Goal: Find specific page/section: Find specific page/section

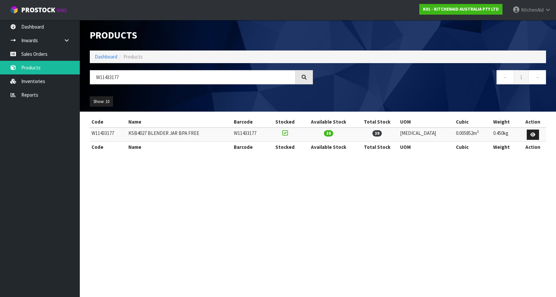
click at [133, 82] on input "W11433177" at bounding box center [193, 77] width 206 height 14
click at [156, 78] on input "W11433177" at bounding box center [193, 77] width 206 height 14
drag, startPoint x: 157, startPoint y: 77, endPoint x: 114, endPoint y: 74, distance: 43.7
click at [114, 74] on input "W11433177" at bounding box center [193, 77] width 206 height 14
click at [43, 54] on link "Sales Orders" at bounding box center [40, 54] width 80 height 14
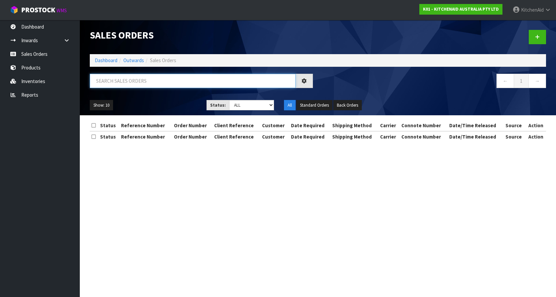
click at [127, 80] on input "text" at bounding box center [193, 81] width 206 height 14
paste input "KAAA-29630"
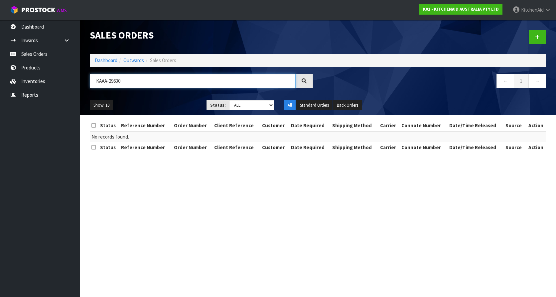
type input "KAAA-29630"
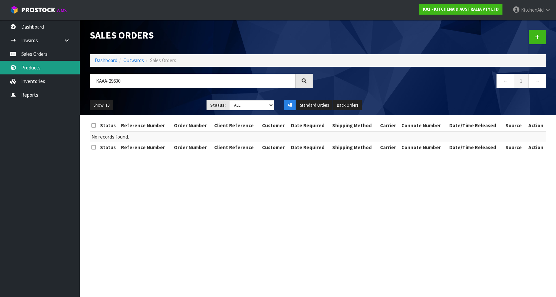
drag, startPoint x: 41, startPoint y: 64, endPoint x: 80, endPoint y: 68, distance: 39.2
click at [41, 64] on link "Products" at bounding box center [40, 68] width 80 height 14
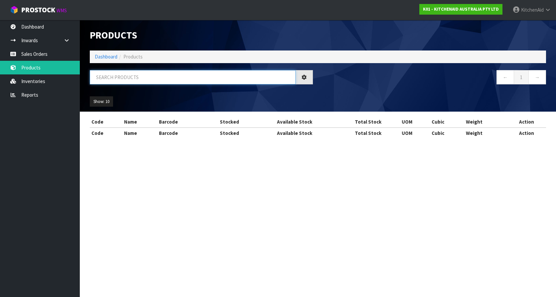
click at [131, 79] on input "text" at bounding box center [193, 77] width 206 height 14
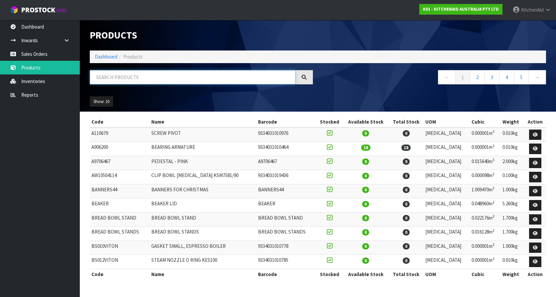
paste input "5KSM195PSABM"
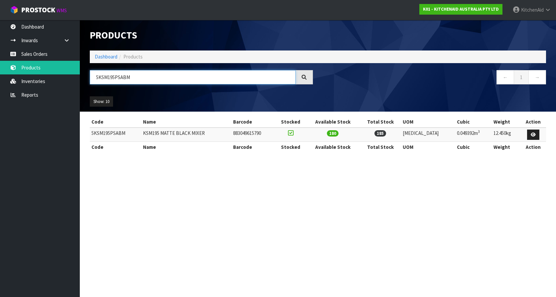
type input "5KSM195PSABM"
